Goal: Task Accomplishment & Management: Manage account settings

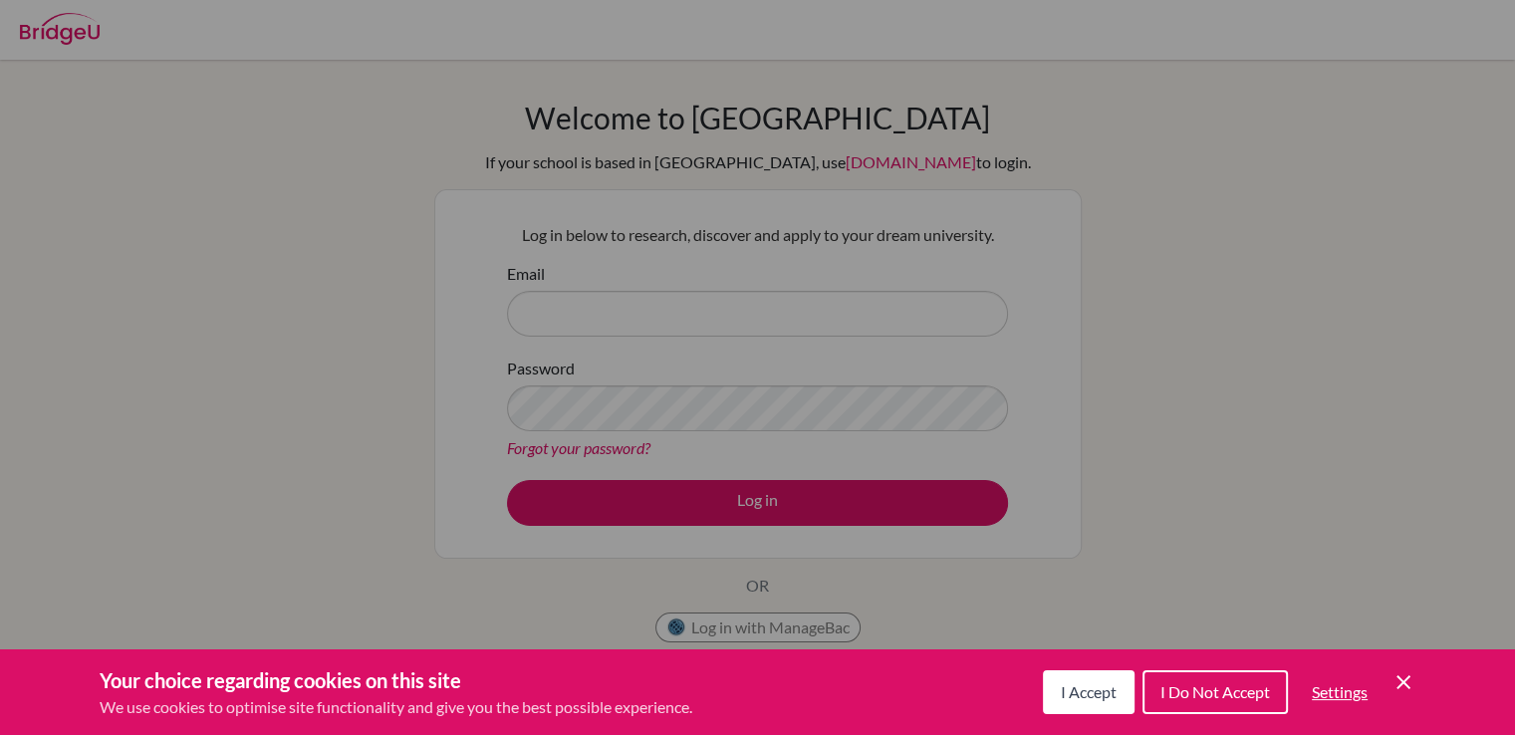
click at [1087, 686] on span "I Accept" at bounding box center [1089, 691] width 56 height 19
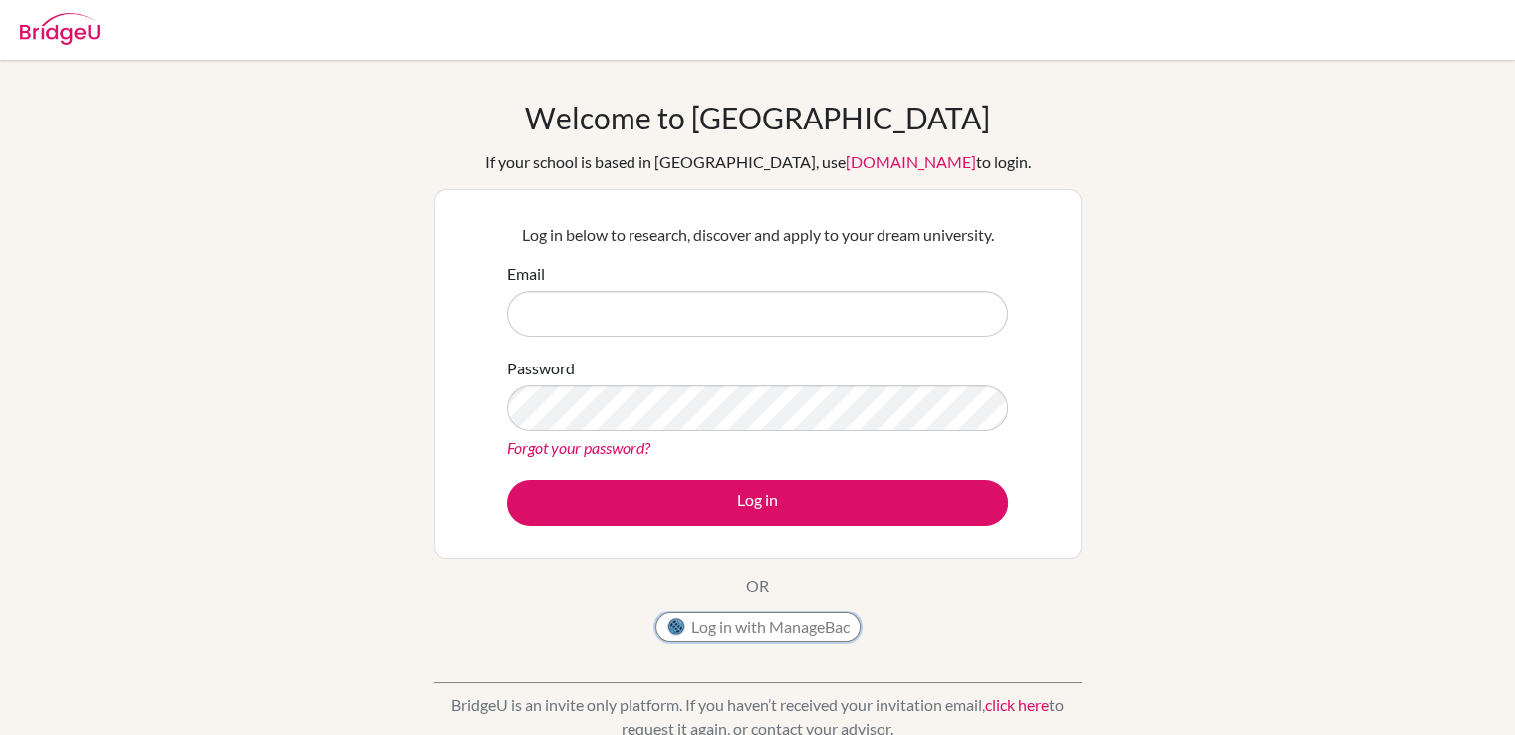
click at [711, 629] on button "Log in with ManageBac" at bounding box center [757, 628] width 205 height 30
click at [558, 309] on input "Email" at bounding box center [757, 314] width 501 height 46
type input "[PERSON_NAME][EMAIL_ADDRESS][DOMAIN_NAME]"
click at [593, 443] on link "Forgot your password?" at bounding box center [578, 447] width 143 height 19
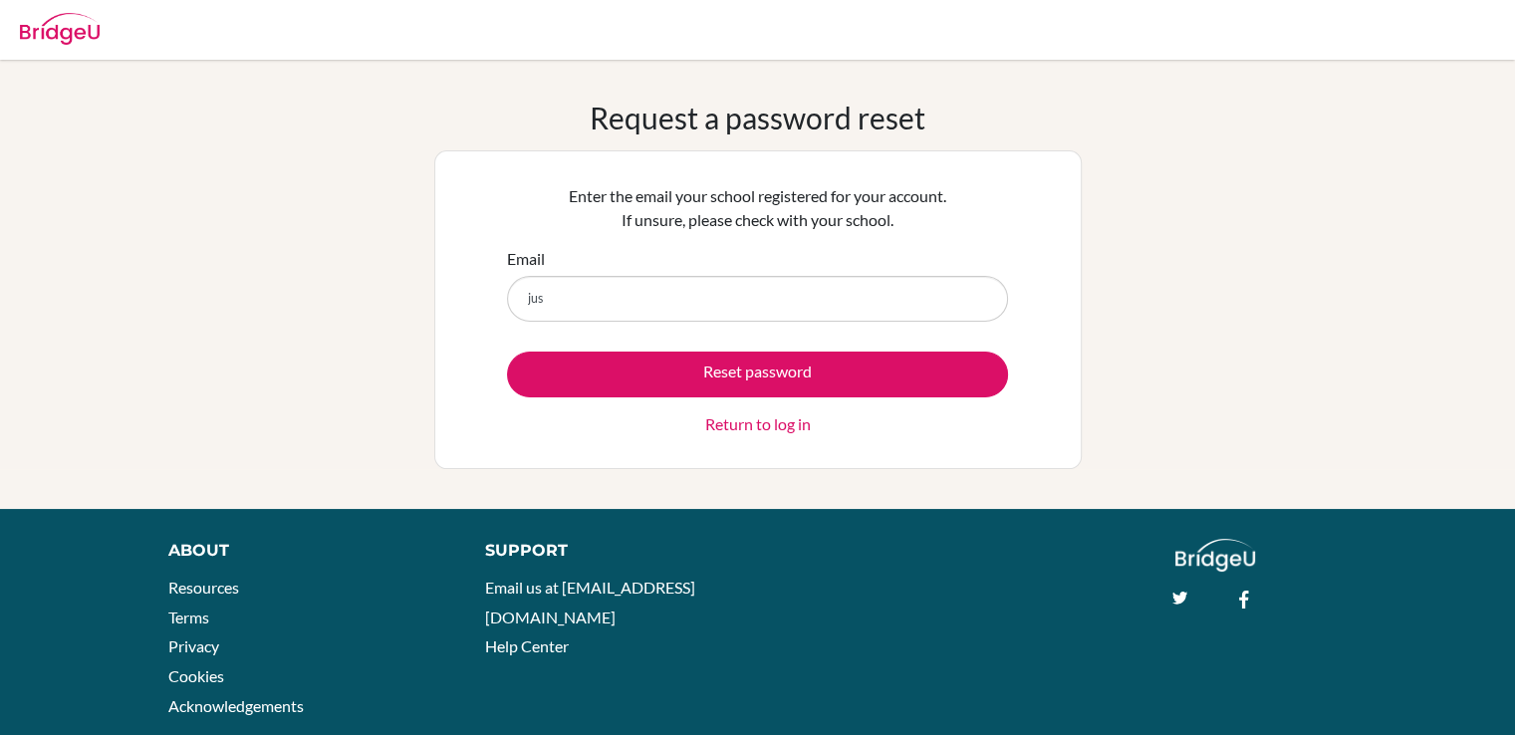
type input "justin.ho@iis.kh.edu.tw"
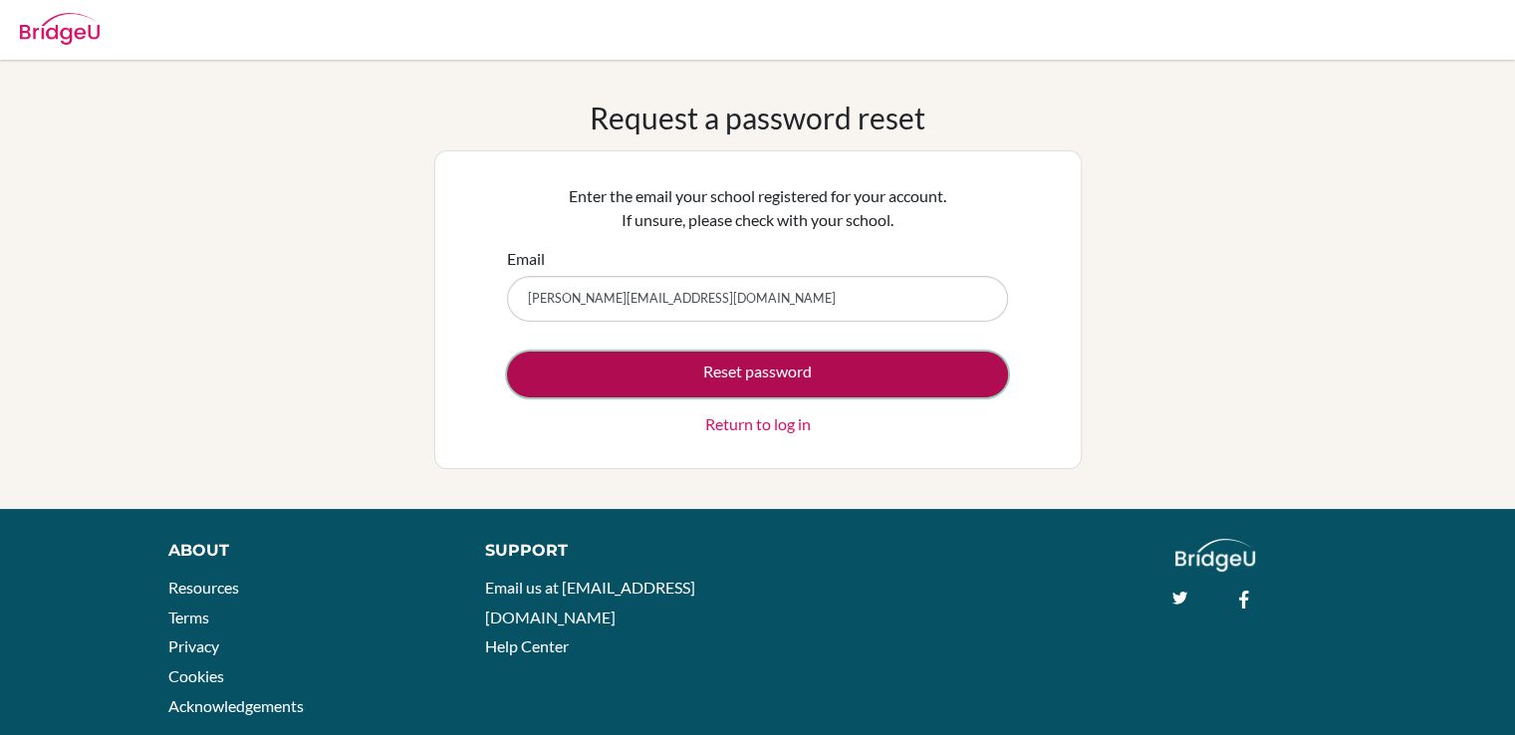
click at [629, 383] on button "Reset password" at bounding box center [757, 375] width 501 height 46
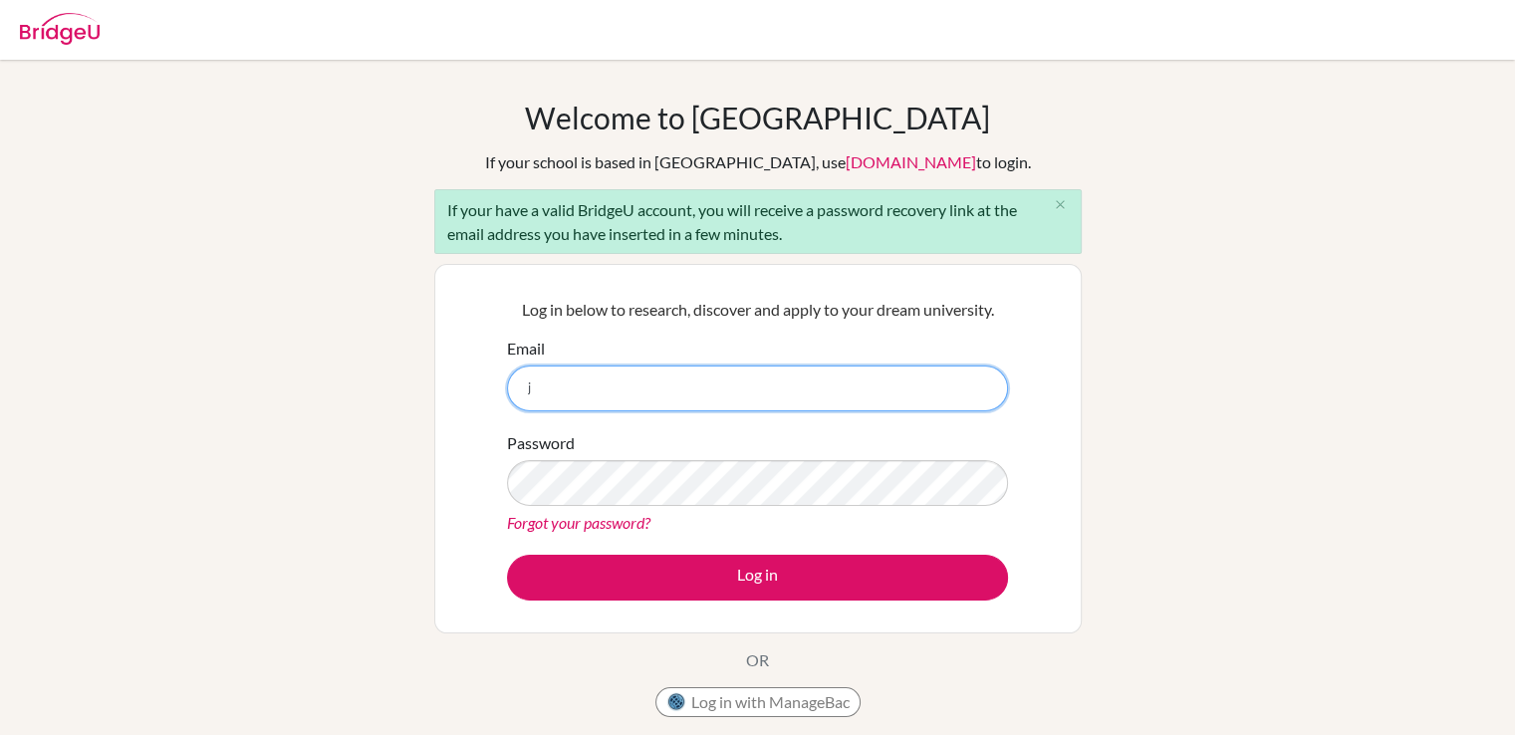
type input "[PERSON_NAME][EMAIL_ADDRESS][DOMAIN_NAME]"
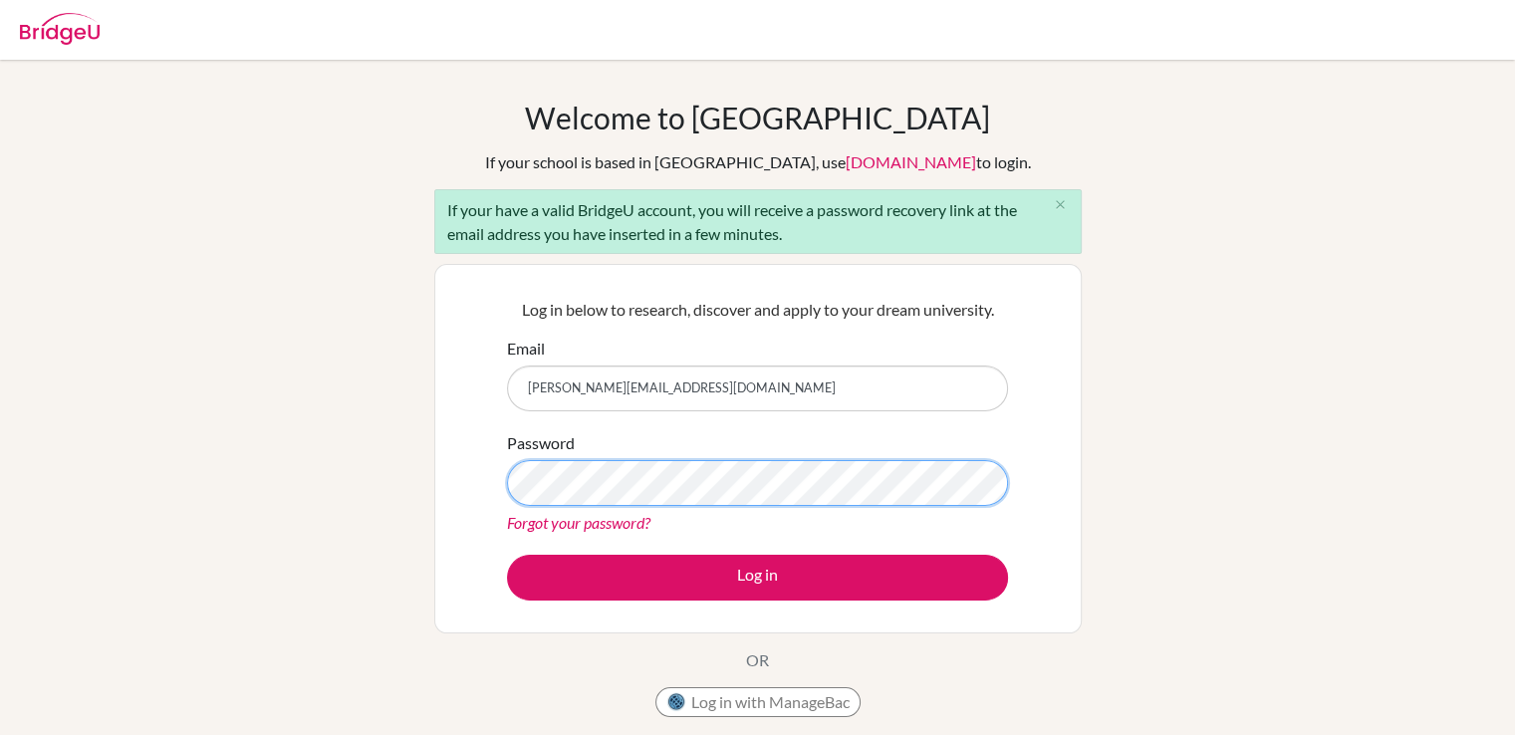
click at [507, 555] on button "Log in" at bounding box center [757, 578] width 501 height 46
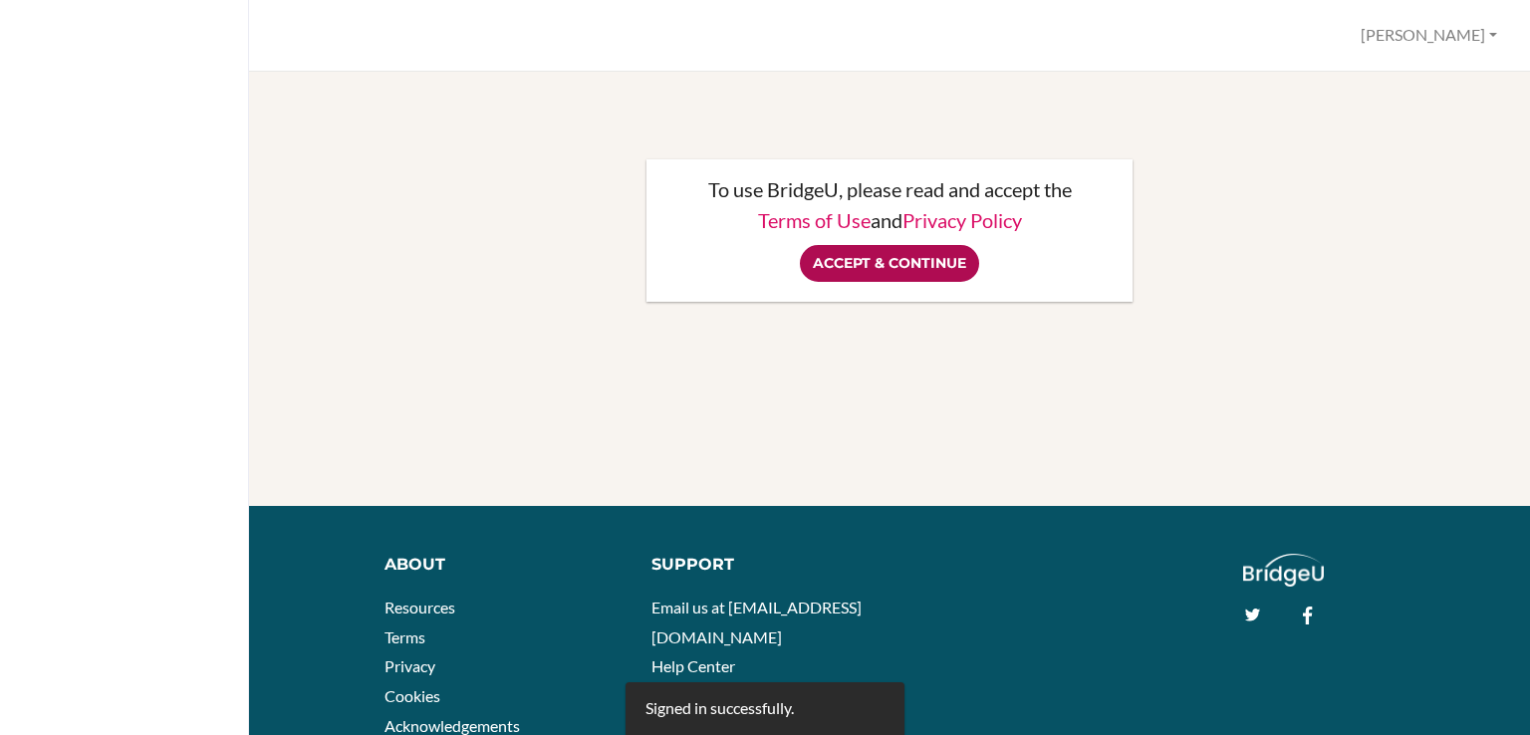
click at [901, 264] on input "Accept & Continue" at bounding box center [889, 263] width 179 height 37
